Goal: Information Seeking & Learning: Learn about a topic

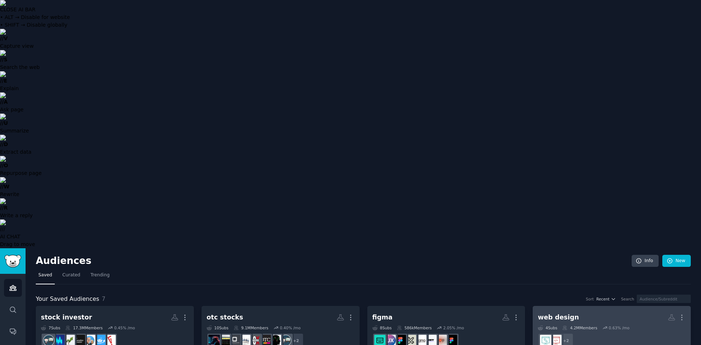
click at [569, 311] on h2 "web design More" at bounding box center [612, 317] width 148 height 13
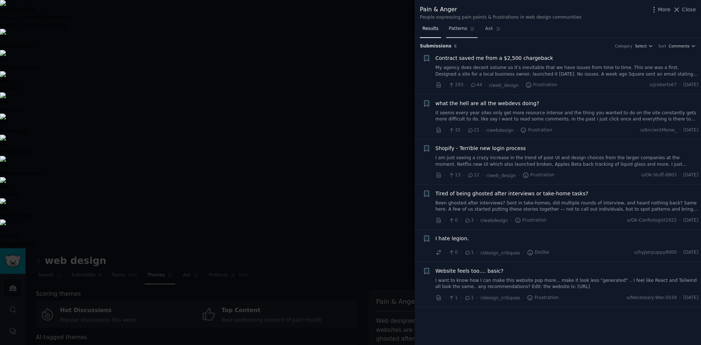
click at [452, 28] on span "Patterns" at bounding box center [457, 29] width 18 height 7
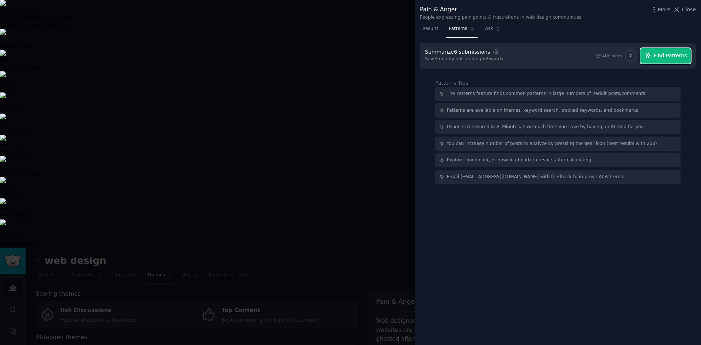
click at [651, 57] on icon "button" at bounding box center [647, 55] width 7 height 7
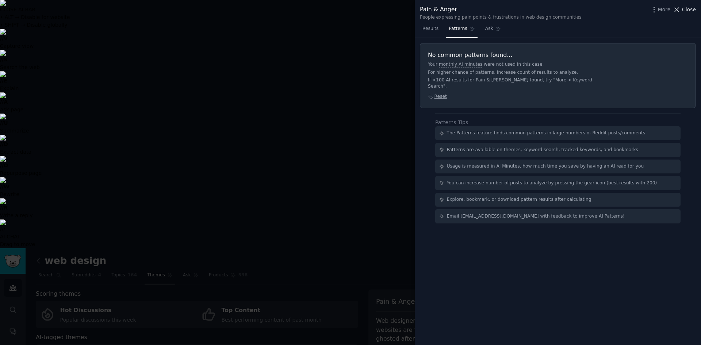
click at [680, 9] on icon at bounding box center [677, 10] width 8 height 8
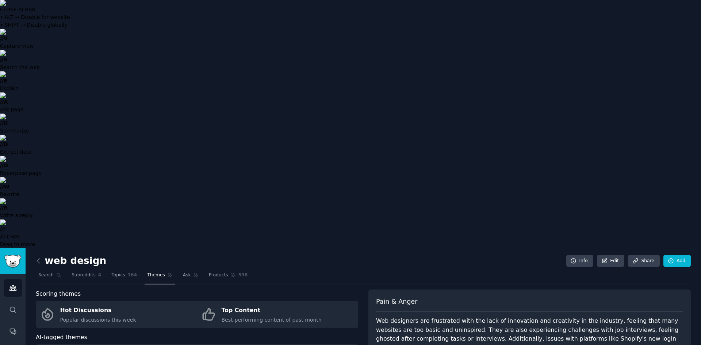
click at [15, 285] on icon "Sidebar" at bounding box center [12, 287] width 7 height 5
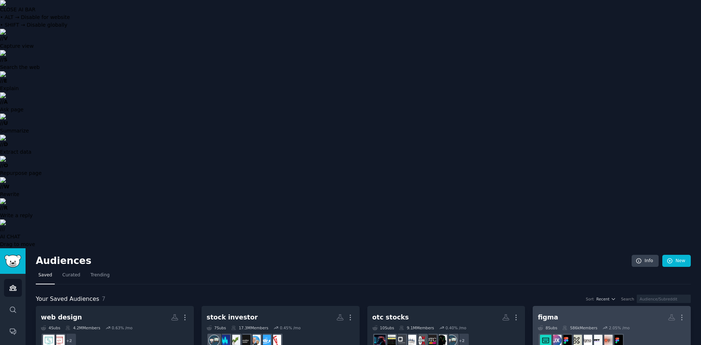
click at [568, 311] on h2 "figma More" at bounding box center [612, 317] width 148 height 13
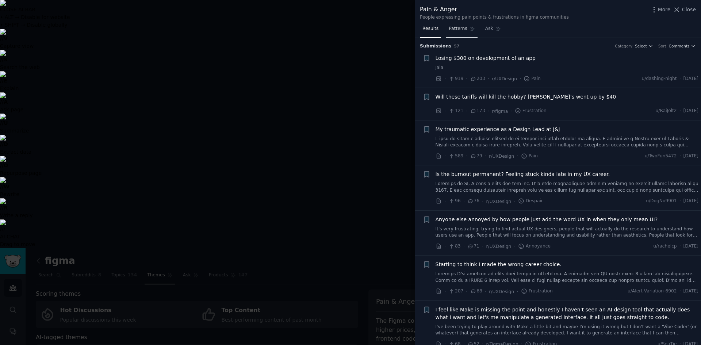
click at [458, 28] on span "Patterns" at bounding box center [457, 29] width 18 height 7
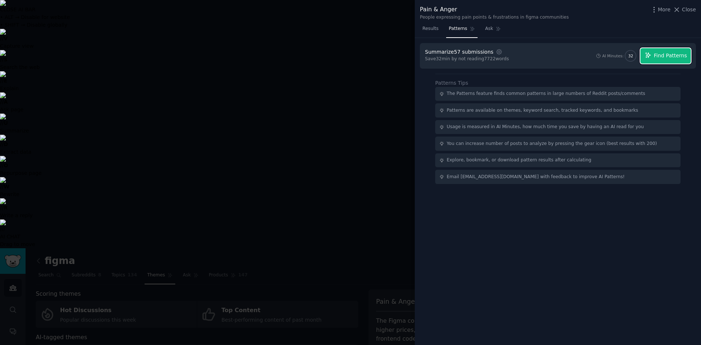
click at [660, 56] on span "Find Patterns" at bounding box center [670, 56] width 33 height 8
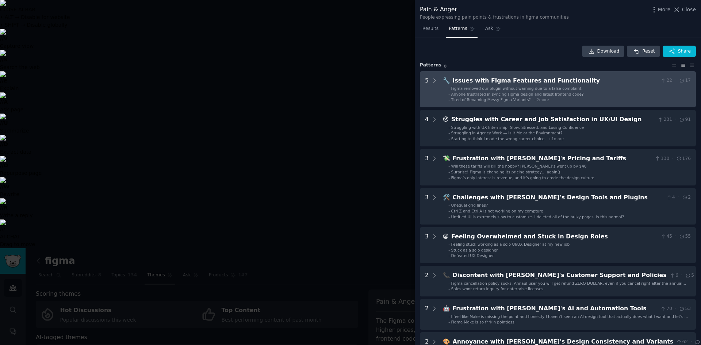
click at [498, 92] on span "Anyone frustrated in syncing Figma design and latest frontend code?" at bounding box center [517, 94] width 132 height 4
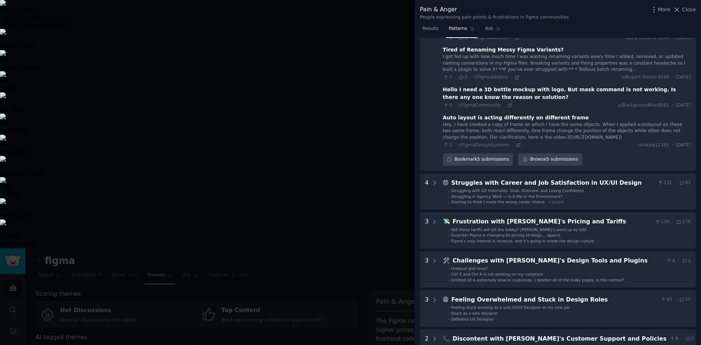
scroll to position [128, 0]
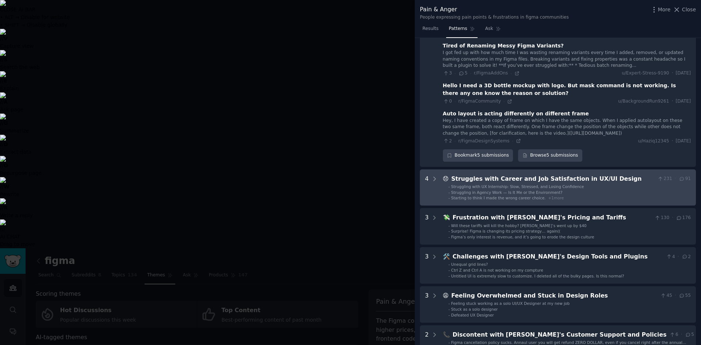
click at [546, 190] on span "Struggling in Agency Work — Is It Me or the Environment?" at bounding box center [506, 192] width 111 height 4
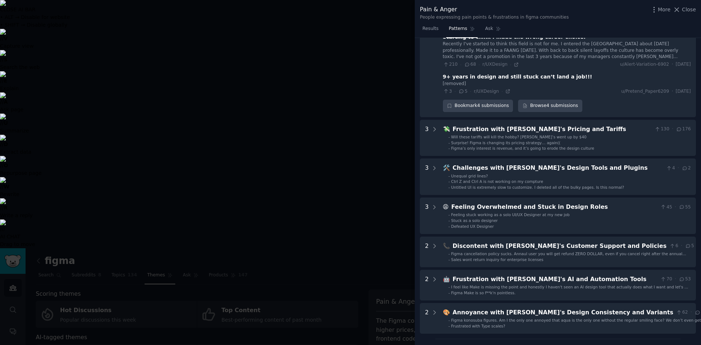
scroll to position [350, 0]
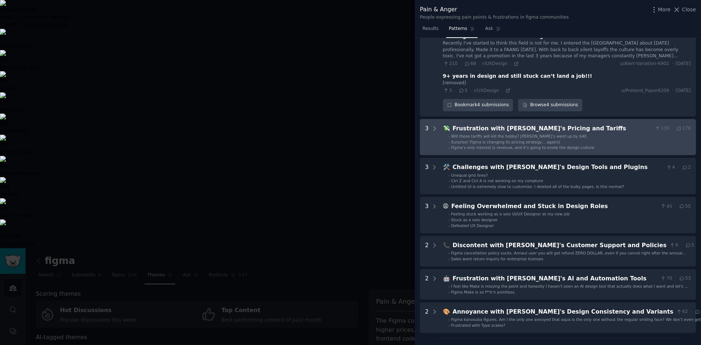
click at [527, 135] on span "Will these tariffs will kill the hobby? [PERSON_NAME]’s went up by $40" at bounding box center [518, 136] width 135 height 4
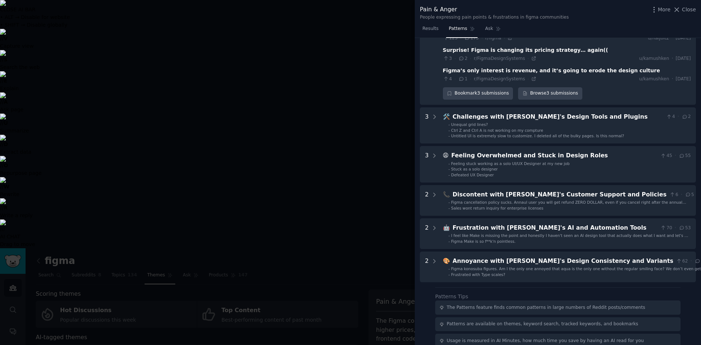
scroll to position [467, 0]
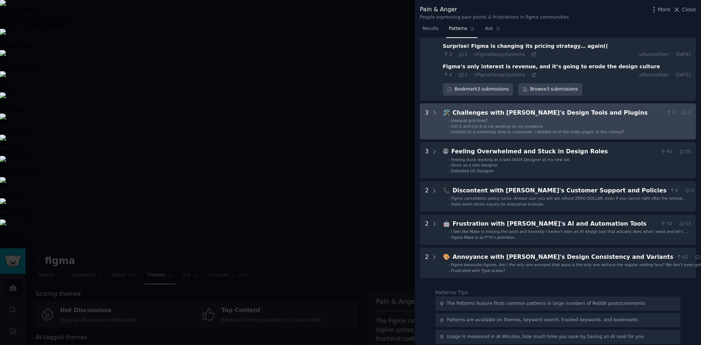
click at [500, 113] on div "Challenges with [PERSON_NAME]'s Design Tools and Plugins" at bounding box center [558, 112] width 211 height 9
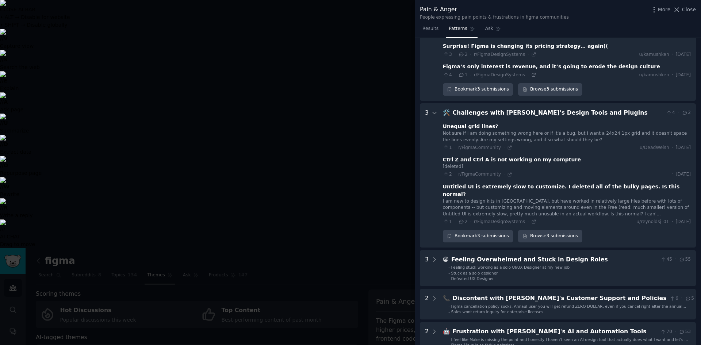
scroll to position [532, 0]
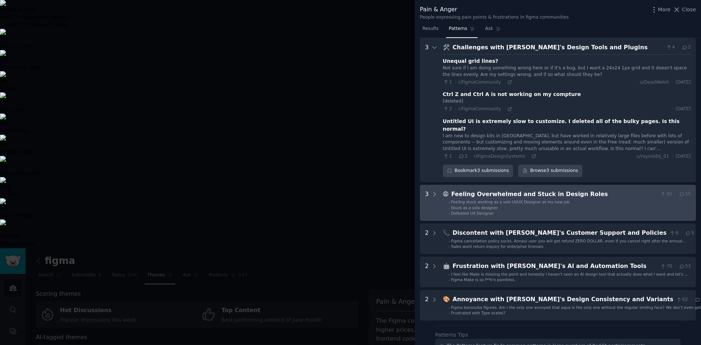
click at [509, 200] on span "Feeling stuck working as a solo UI/UX Designer at my new job" at bounding box center [510, 202] width 119 height 4
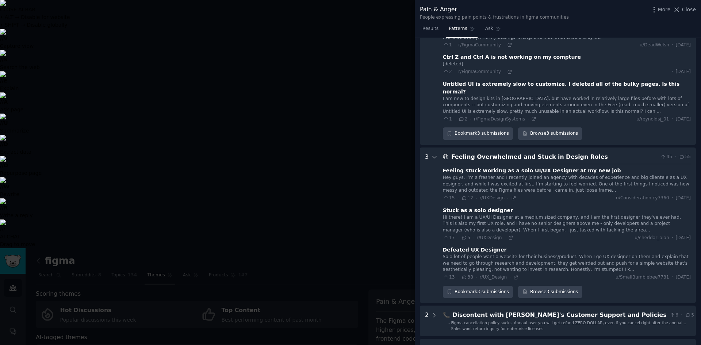
scroll to position [671, 0]
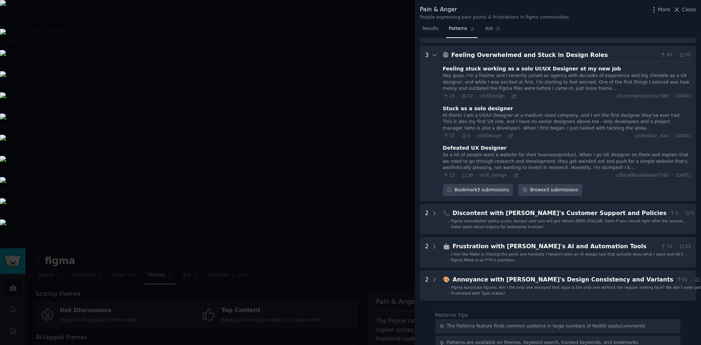
click at [696, 6] on img at bounding box center [350, 3] width 701 height 6
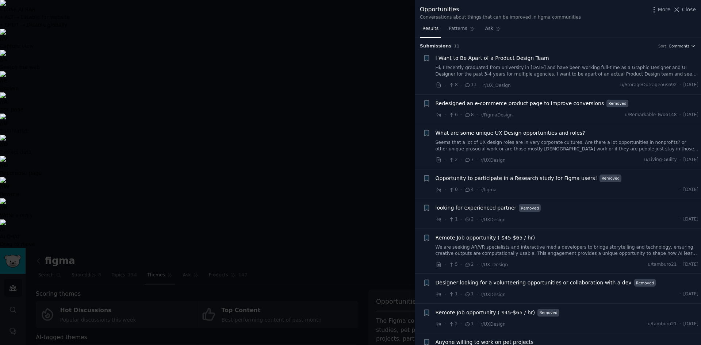
click at [698, 6] on img at bounding box center [350, 3] width 701 height 6
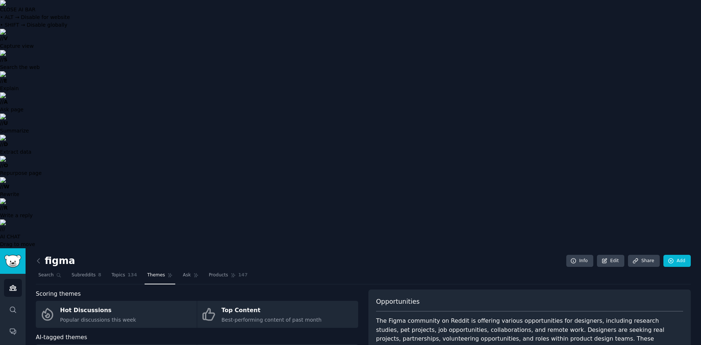
drag, startPoint x: 696, startPoint y: 116, endPoint x: 696, endPoint y: 123, distance: 7.3
click at [696, 6] on img at bounding box center [350, 3] width 701 height 6
click at [697, 6] on img at bounding box center [350, 3] width 701 height 6
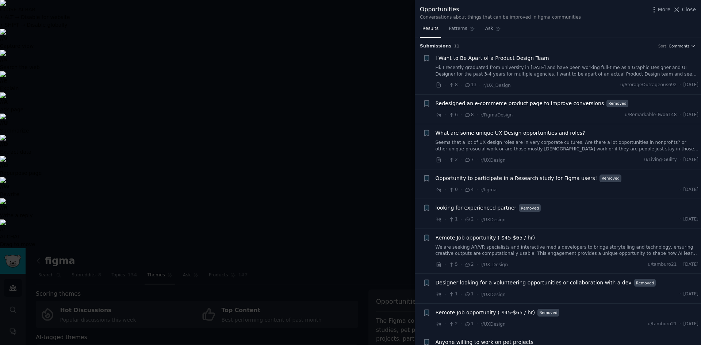
click at [373, 14] on div at bounding box center [350, 172] width 701 height 345
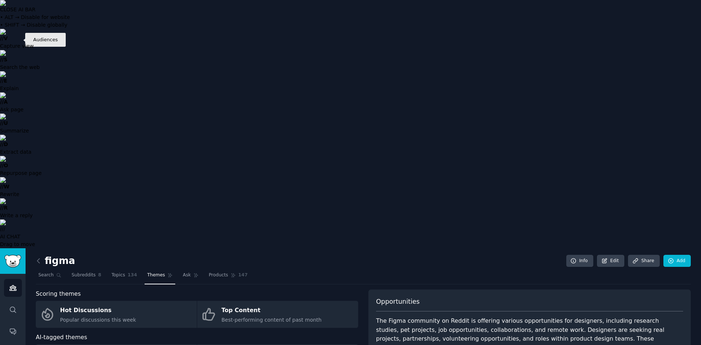
click at [16, 284] on icon "Sidebar" at bounding box center [13, 288] width 8 height 8
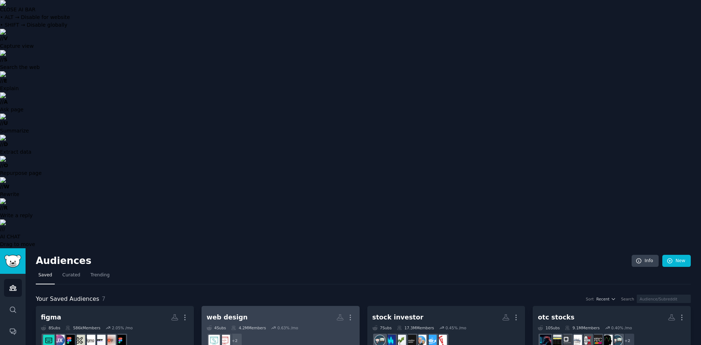
click at [266, 325] on div "4 Sub s 4.2M Members 0.63 % /mo" at bounding box center [281, 327] width 148 height 5
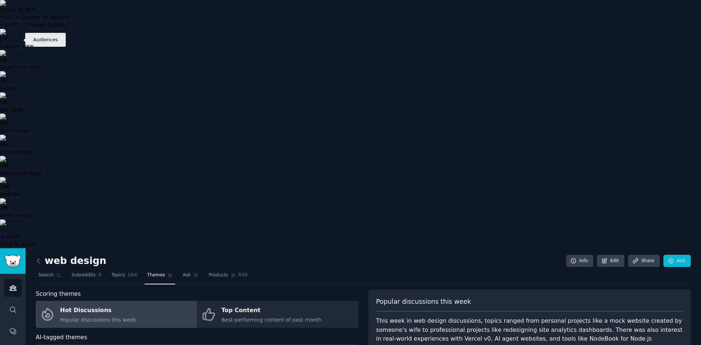
click at [16, 284] on icon "Sidebar" at bounding box center [13, 288] width 8 height 8
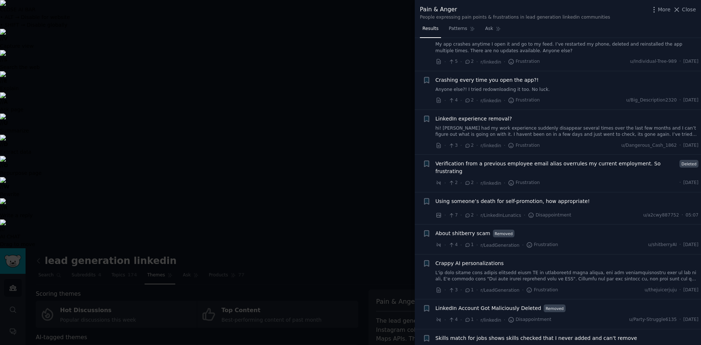
scroll to position [2191, 0]
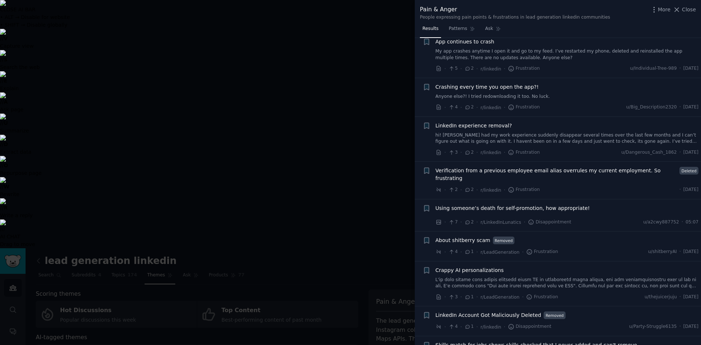
drag, startPoint x: 698, startPoint y: 281, endPoint x: 698, endPoint y: 286, distance: 4.4
click at [698, 306] on li "+ LinkedIn Account Got Maliciously Deleted Removed · 4 · 1 · r/linkedin · Disap…" at bounding box center [558, 321] width 286 height 30
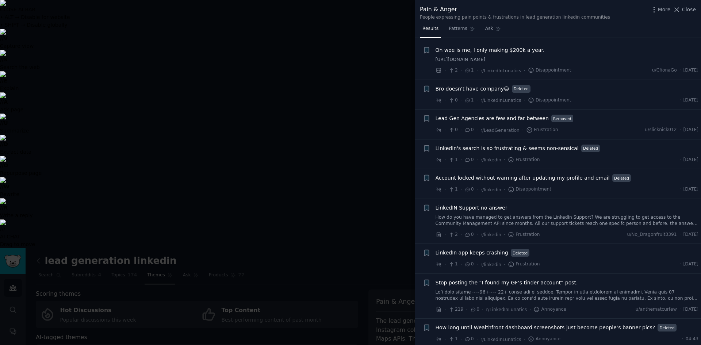
scroll to position [2725, 0]
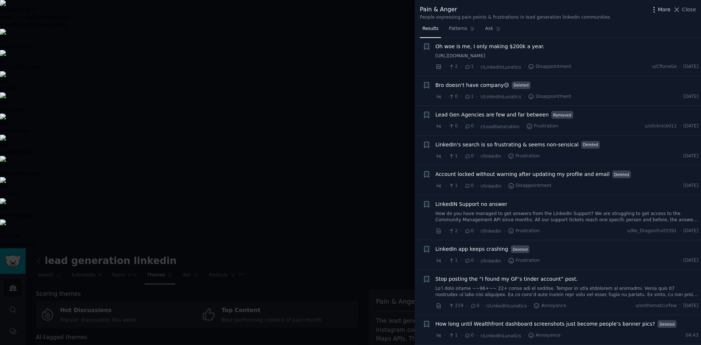
click at [654, 8] on icon "button" at bounding box center [654, 10] width 8 height 8
click at [690, 9] on span "Close" at bounding box center [689, 10] width 14 height 8
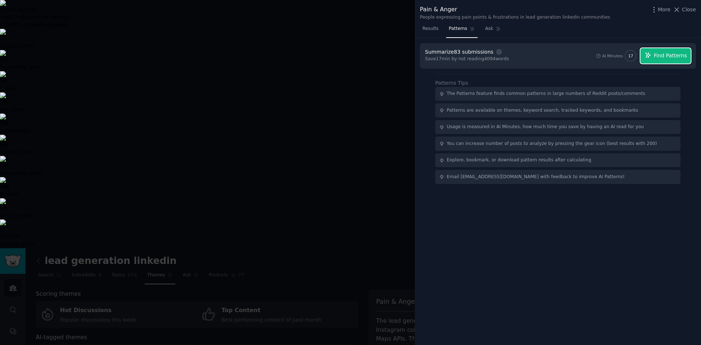
click at [657, 54] on span "Find Patterns" at bounding box center [670, 56] width 33 height 8
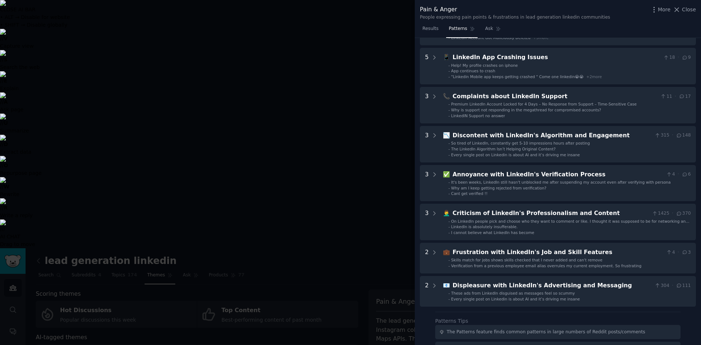
scroll to position [66, 0]
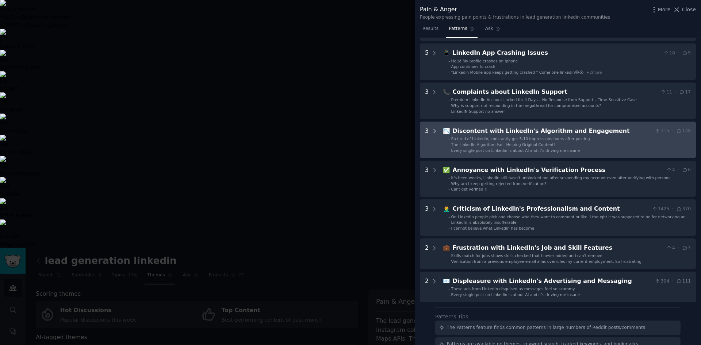
click at [435, 132] on icon at bounding box center [434, 131] width 7 height 7
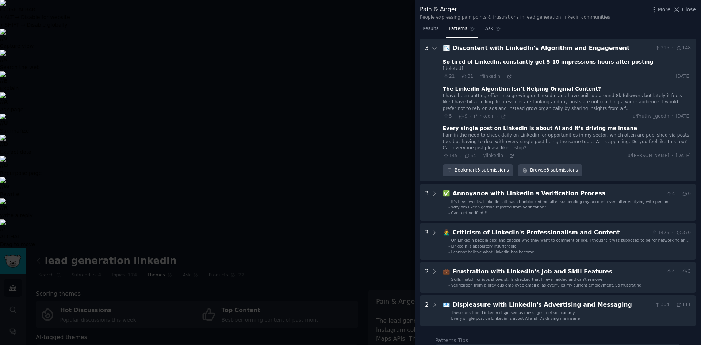
scroll to position [150, 0]
click at [477, 170] on div "Bookmark 3 submissions" at bounding box center [478, 169] width 70 height 12
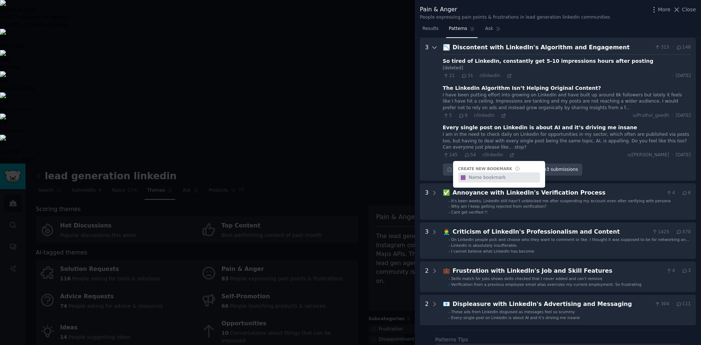
click at [434, 150] on div at bounding box center [434, 109] width 7 height 133
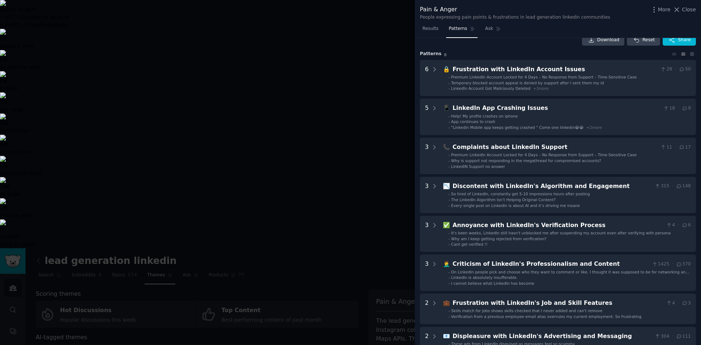
scroll to position [0, 0]
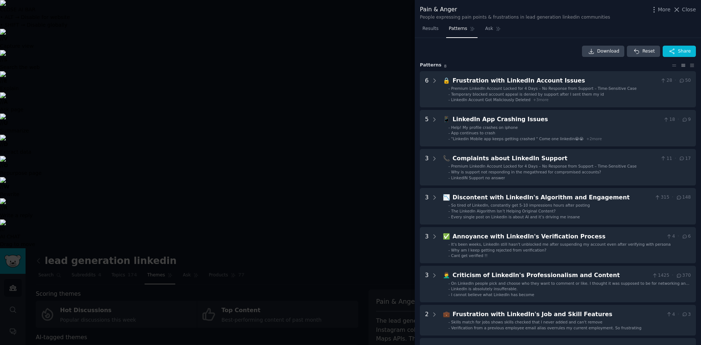
click at [678, 8] on icon at bounding box center [677, 10] width 8 height 8
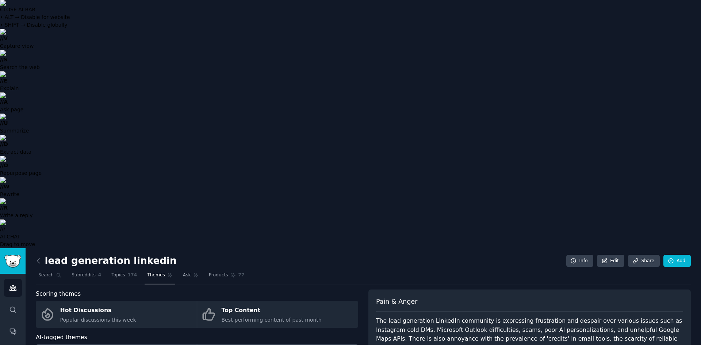
click at [12, 284] on icon "Sidebar" at bounding box center [13, 288] width 8 height 8
